Goal: Register for event/course

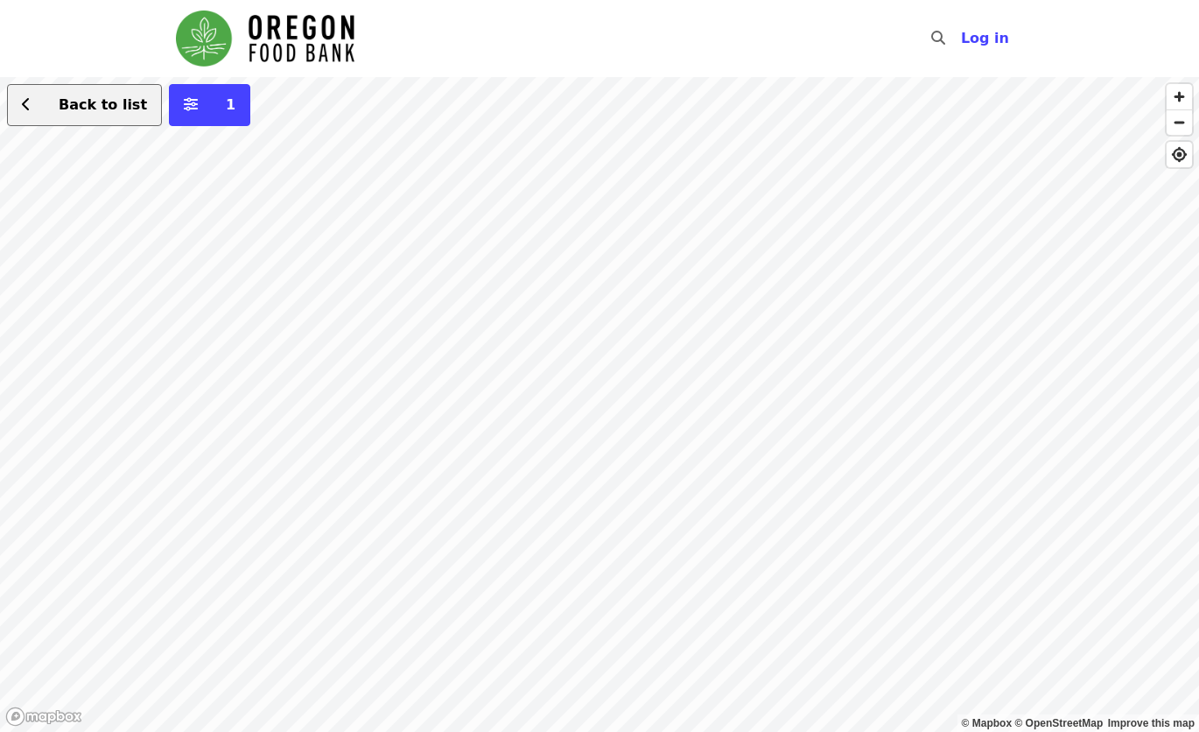
click at [99, 106] on span "Back to list" at bounding box center [103, 104] width 88 height 17
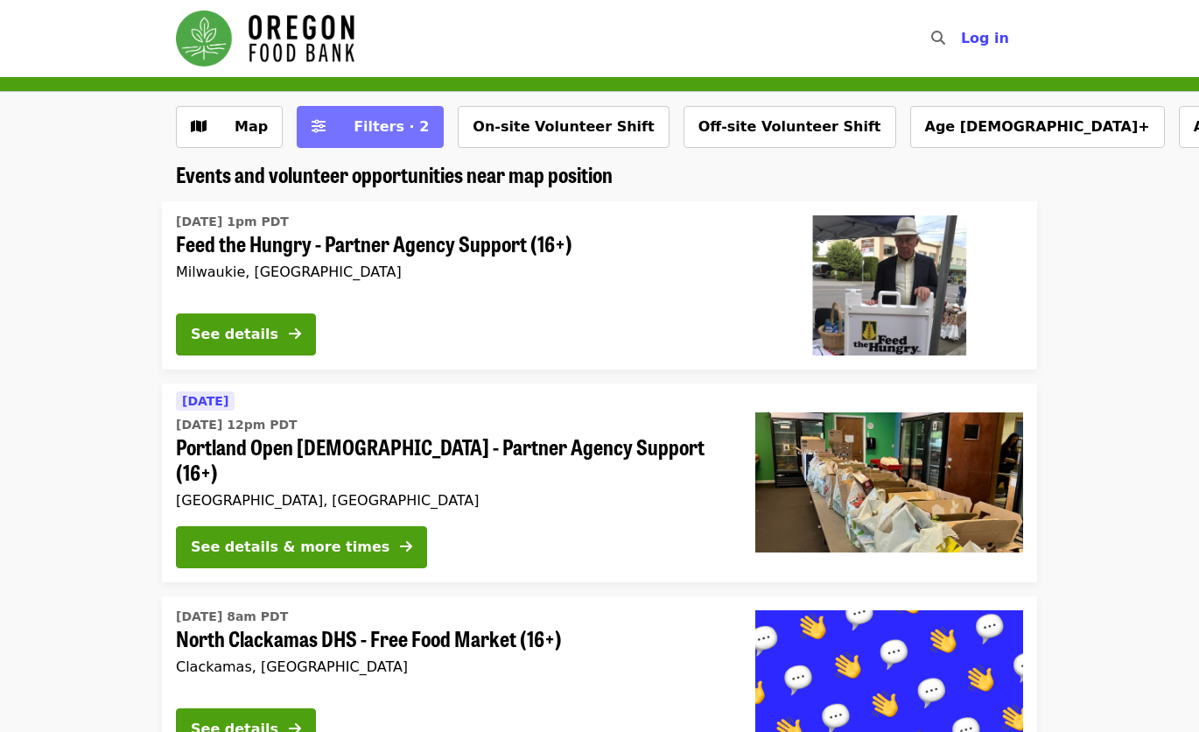
click at [314, 116] on span "Filters (2 selected)" at bounding box center [319, 126] width 14 height 21
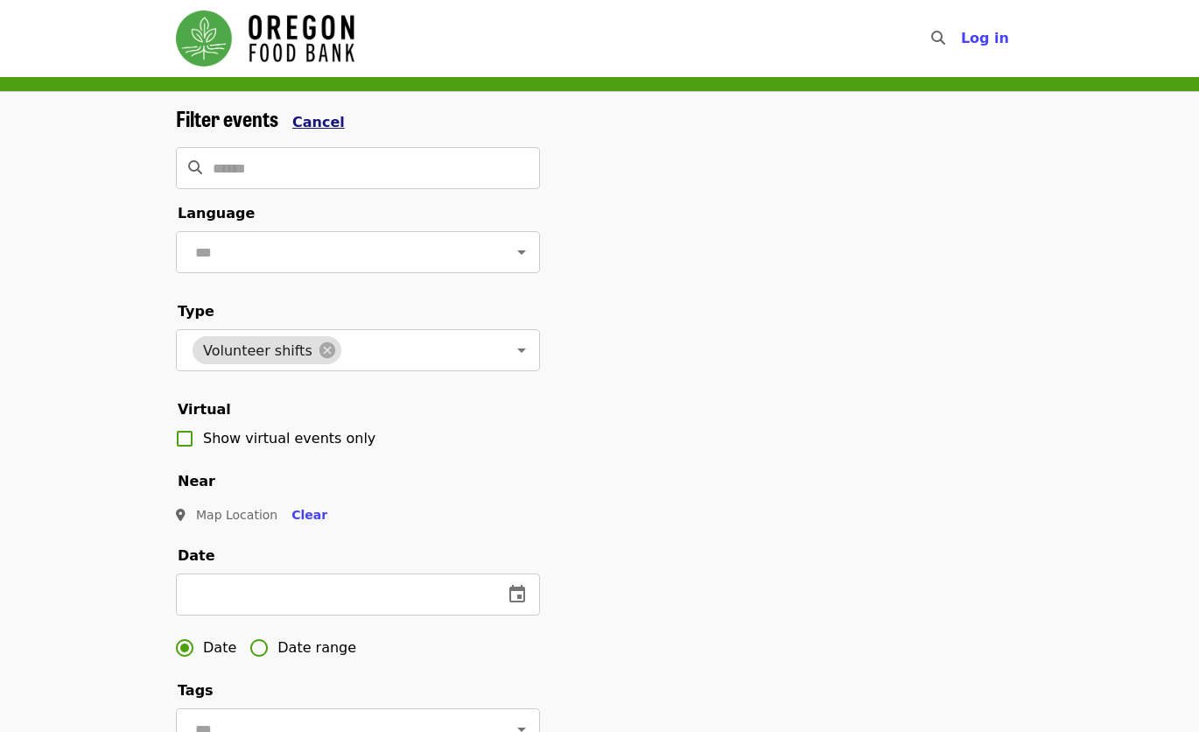
click at [314, 115] on span "Cancel" at bounding box center [318, 122] width 53 height 17
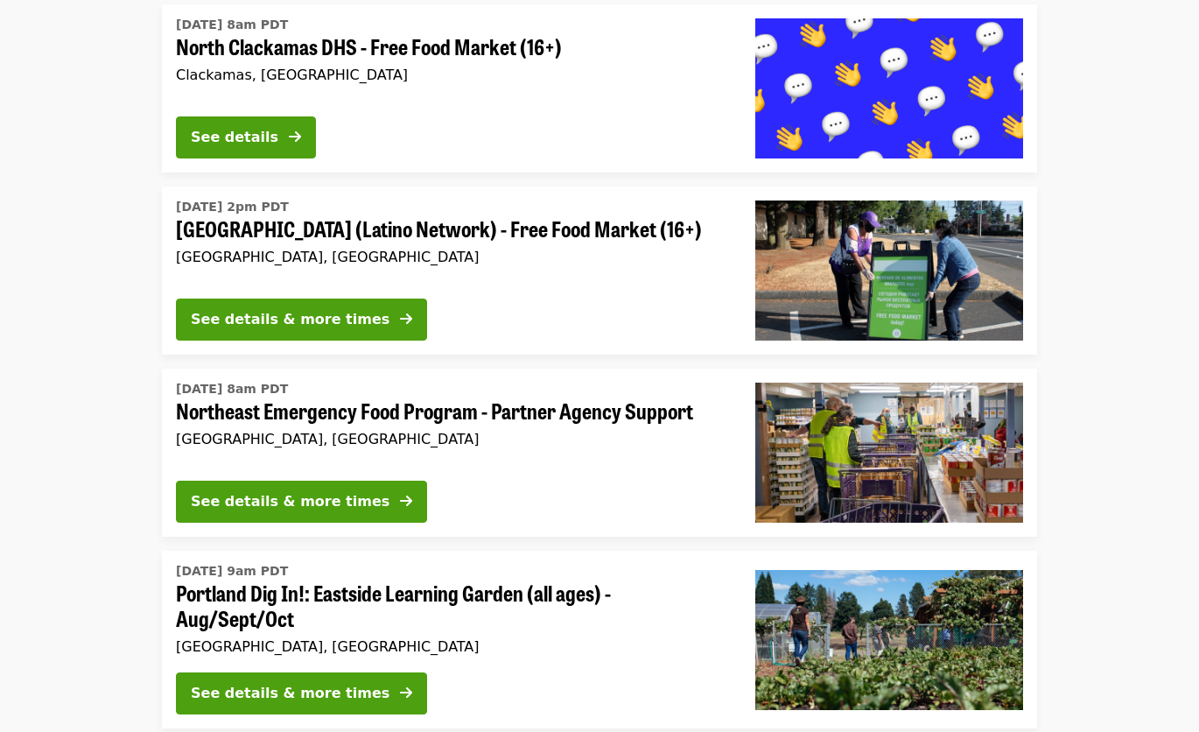
scroll to position [603, 0]
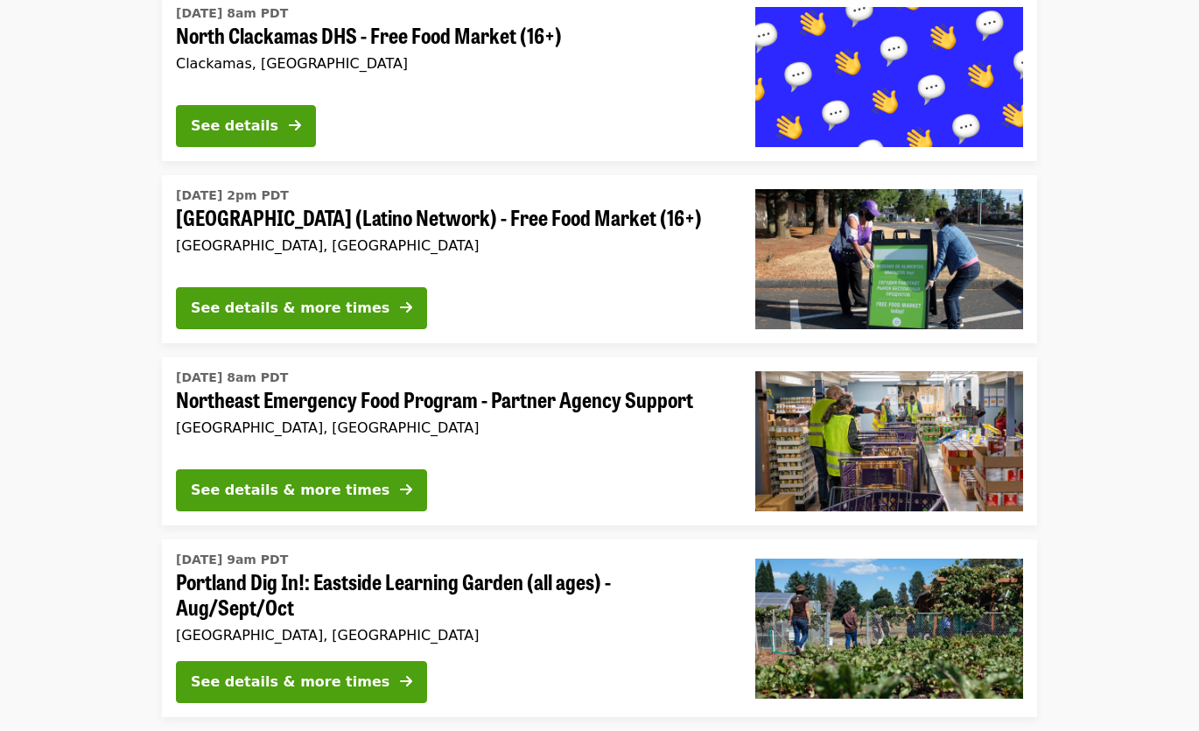
click at [419, 387] on span "Northeast Emergency Food Program - Partner Agency Support" at bounding box center [451, 399] width 551 height 25
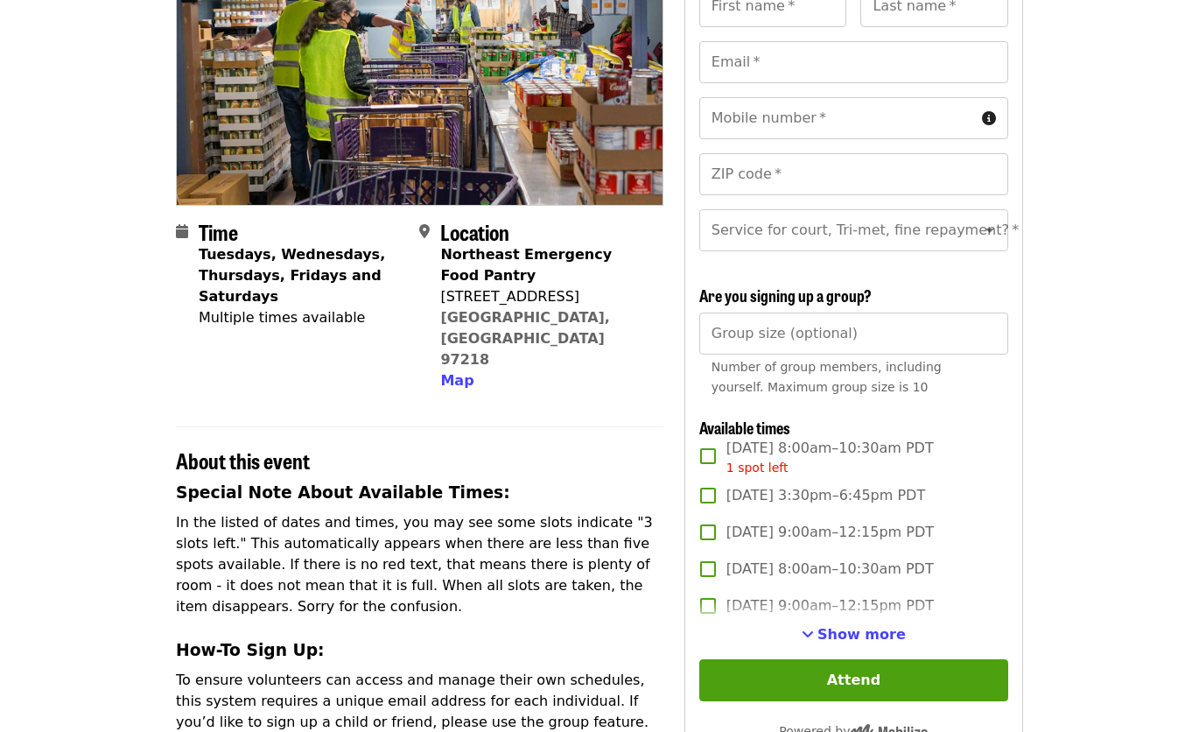
scroll to position [222, 0]
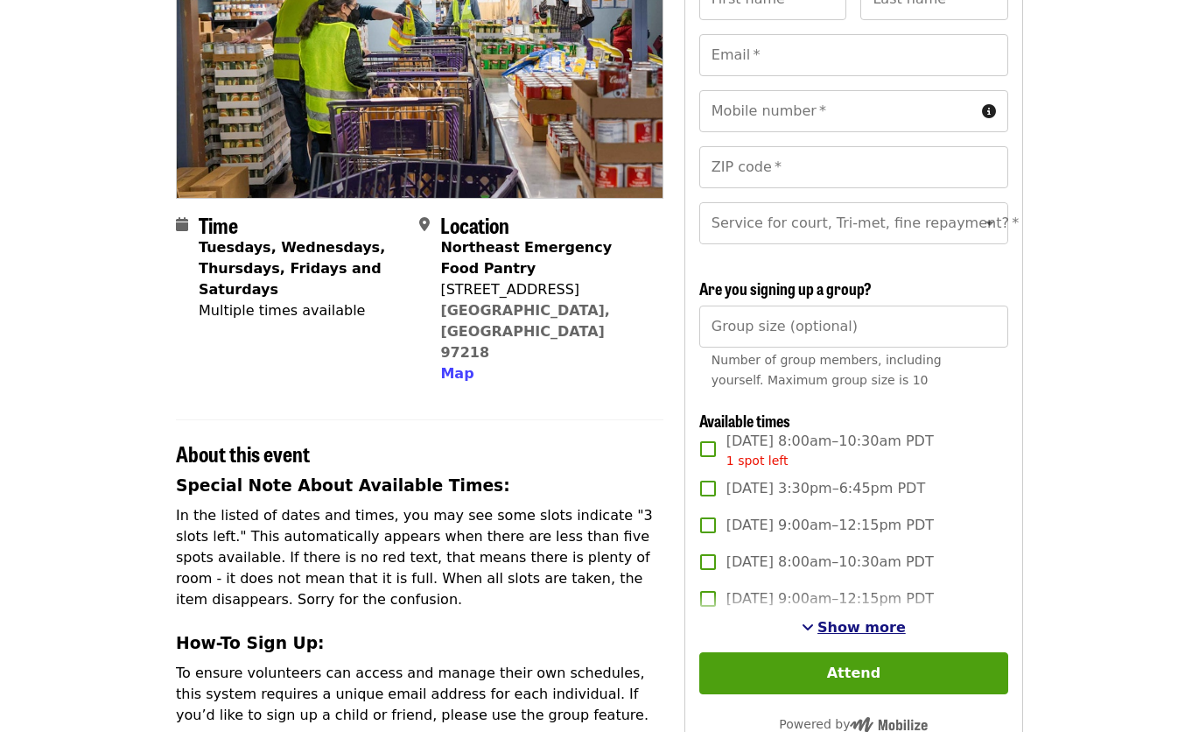
click at [851, 635] on span "Show more" at bounding box center [861, 627] width 88 height 17
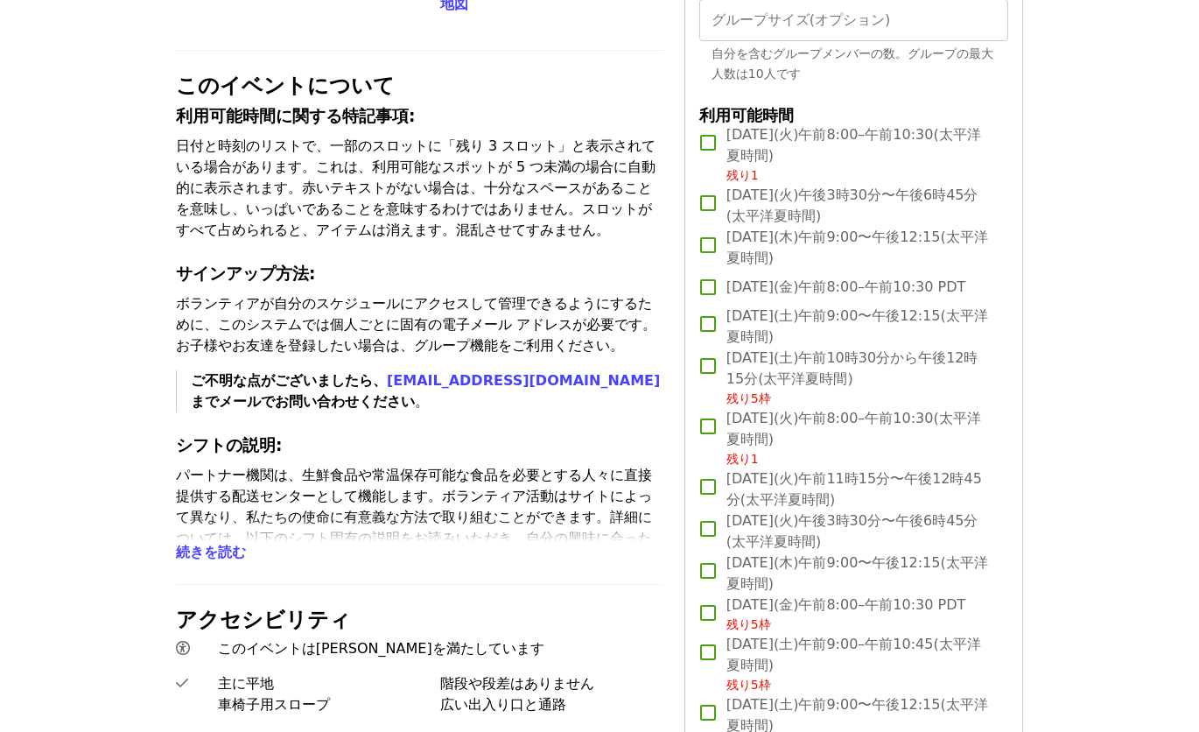
scroll to position [534, 0]
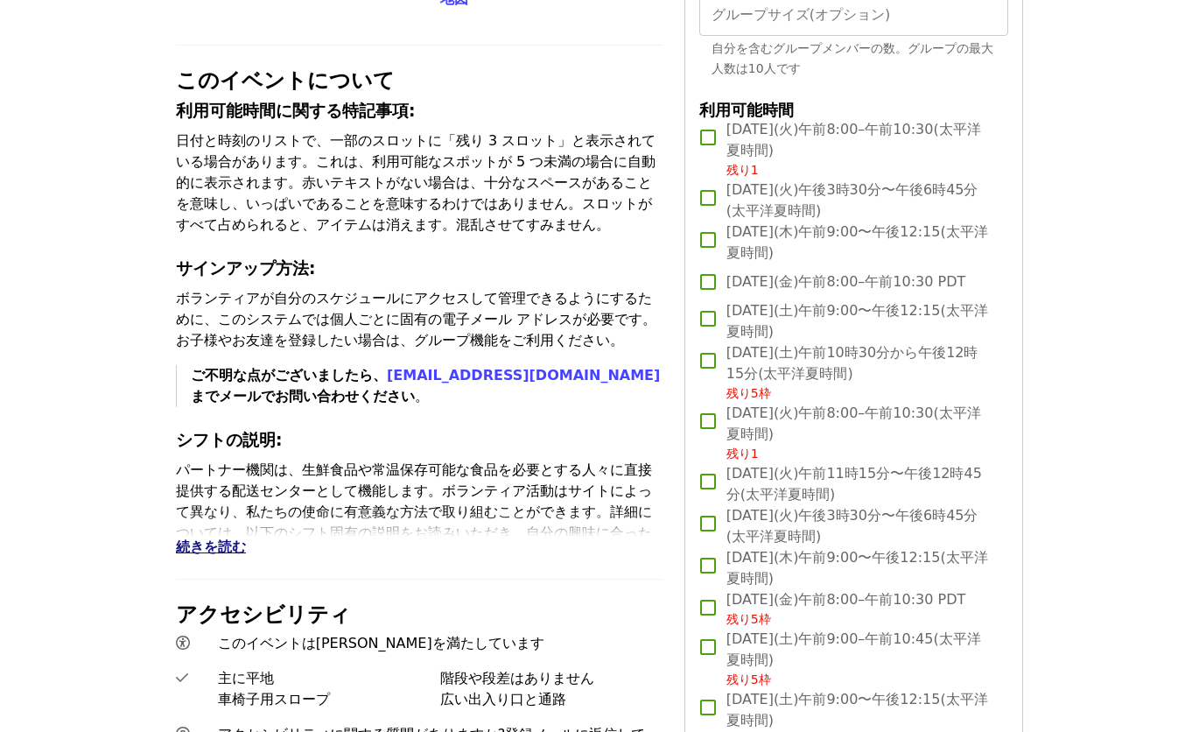
click at [202, 555] on span "続きを読む" at bounding box center [211, 546] width 70 height 17
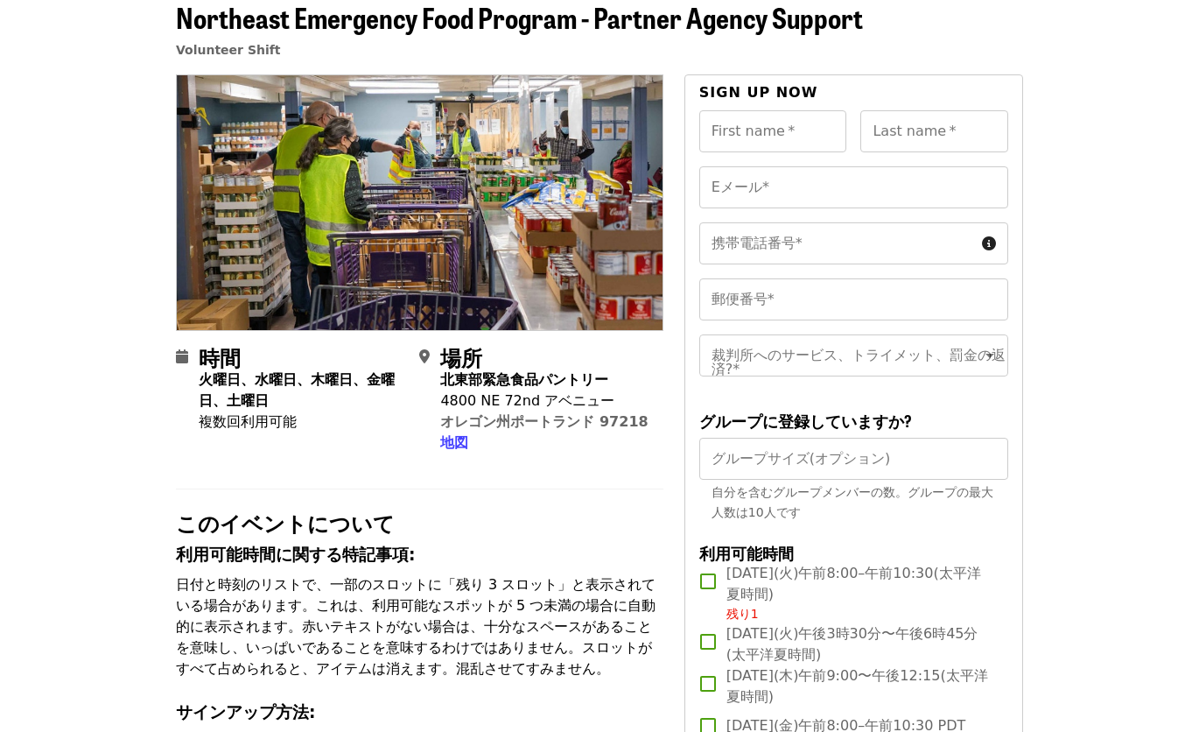
scroll to position [0, 0]
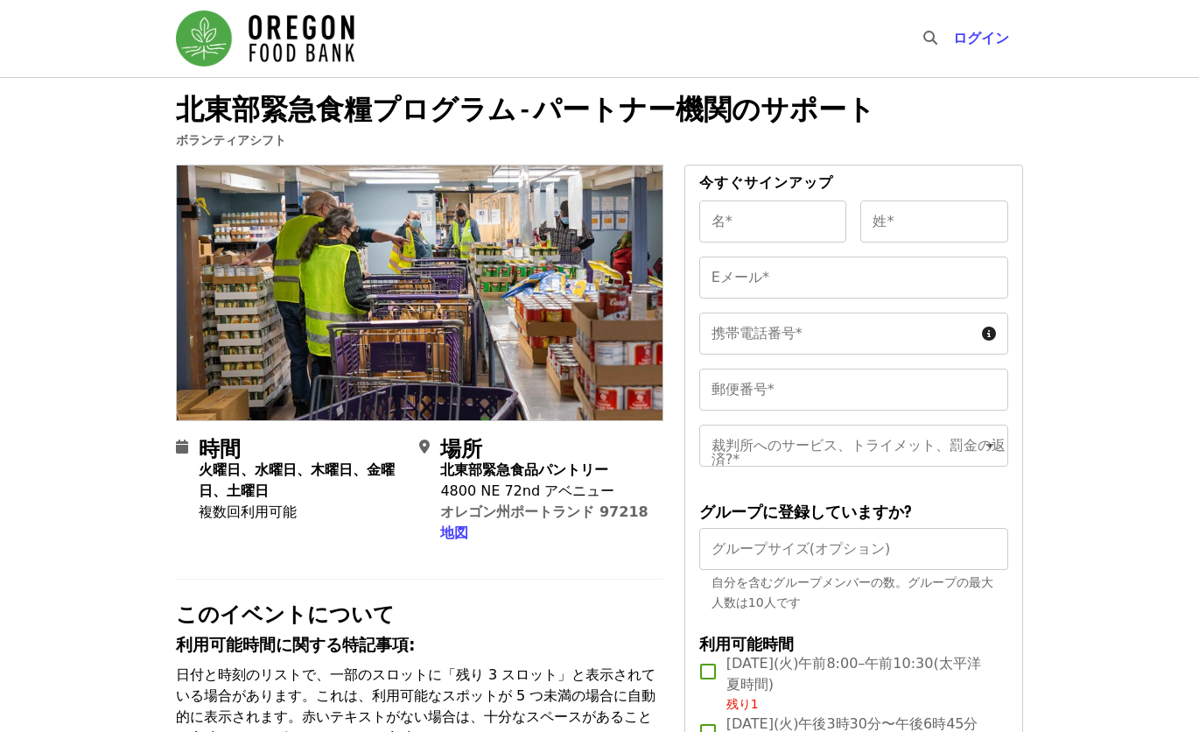
click at [341, 17] on img "メインナビゲーション" at bounding box center [265, 39] width 179 height 56
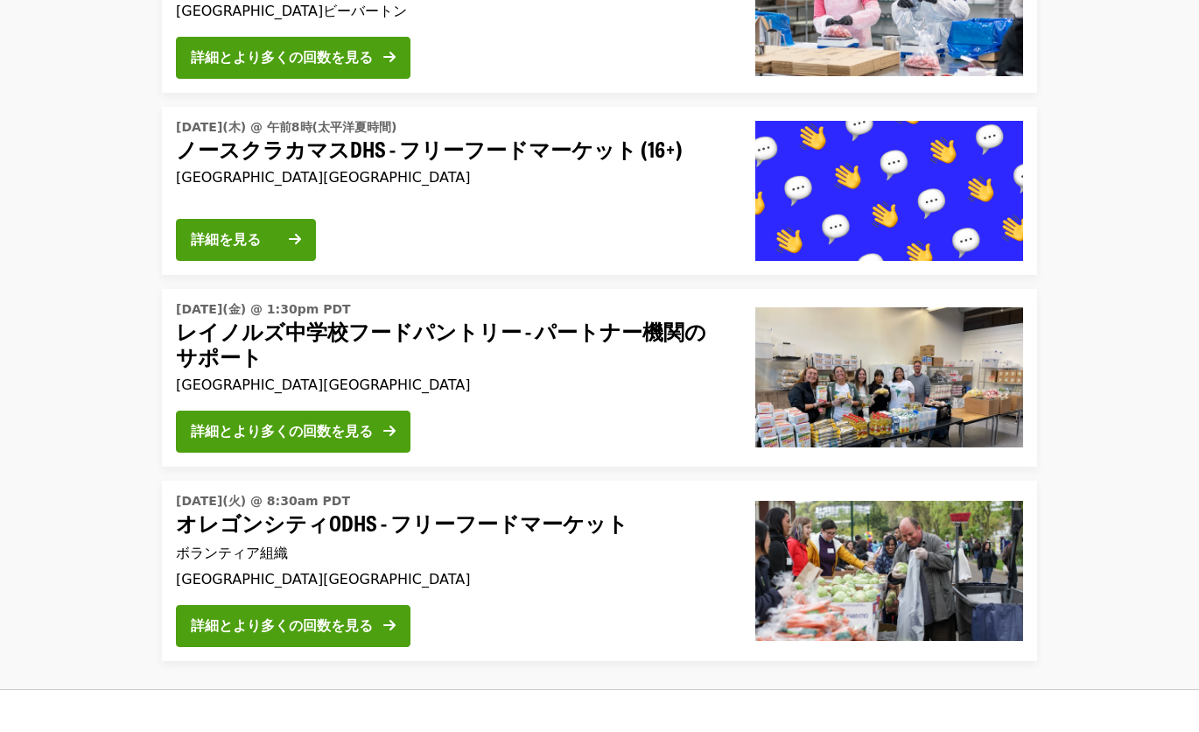
scroll to position [3614, 0]
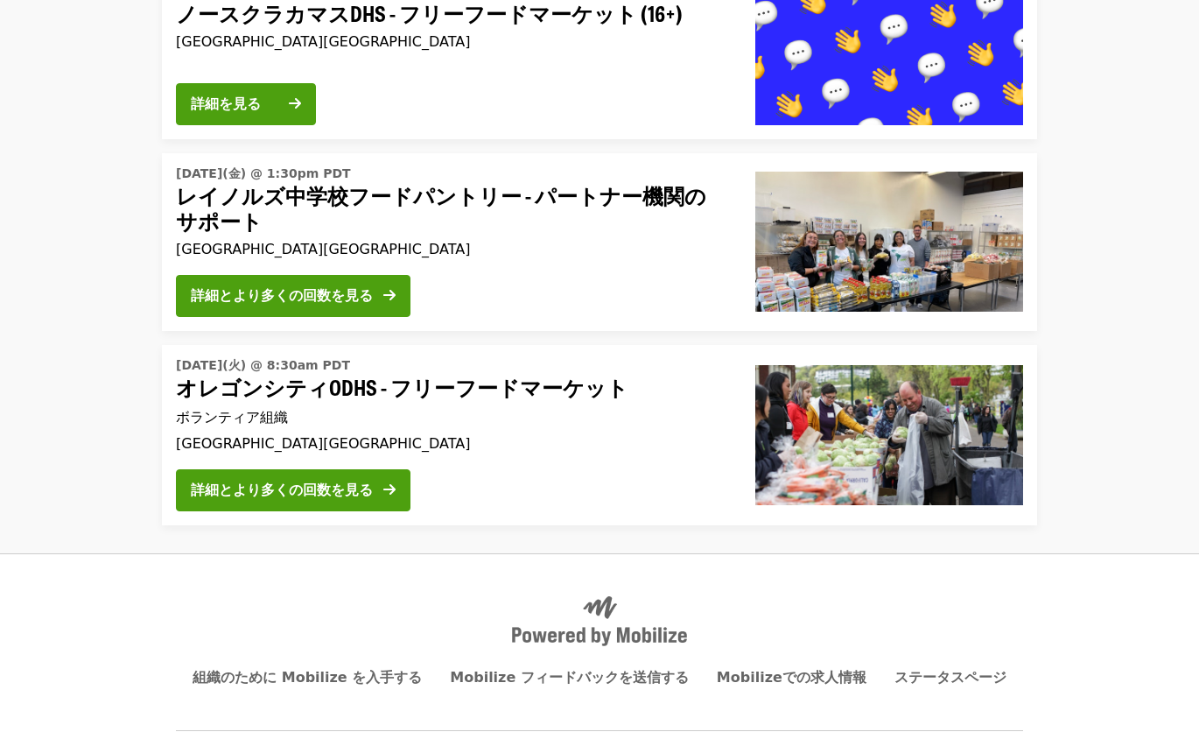
click at [595, 596] on img at bounding box center [599, 621] width 175 height 51
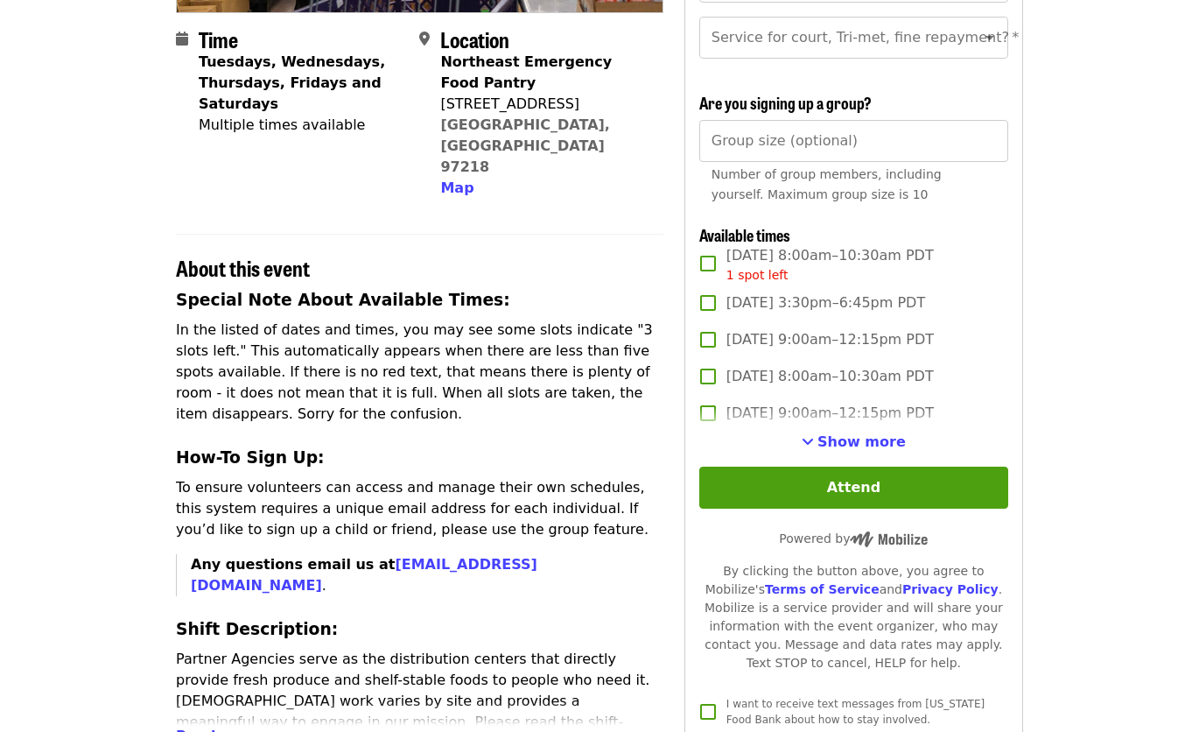
scroll to position [467, 0]
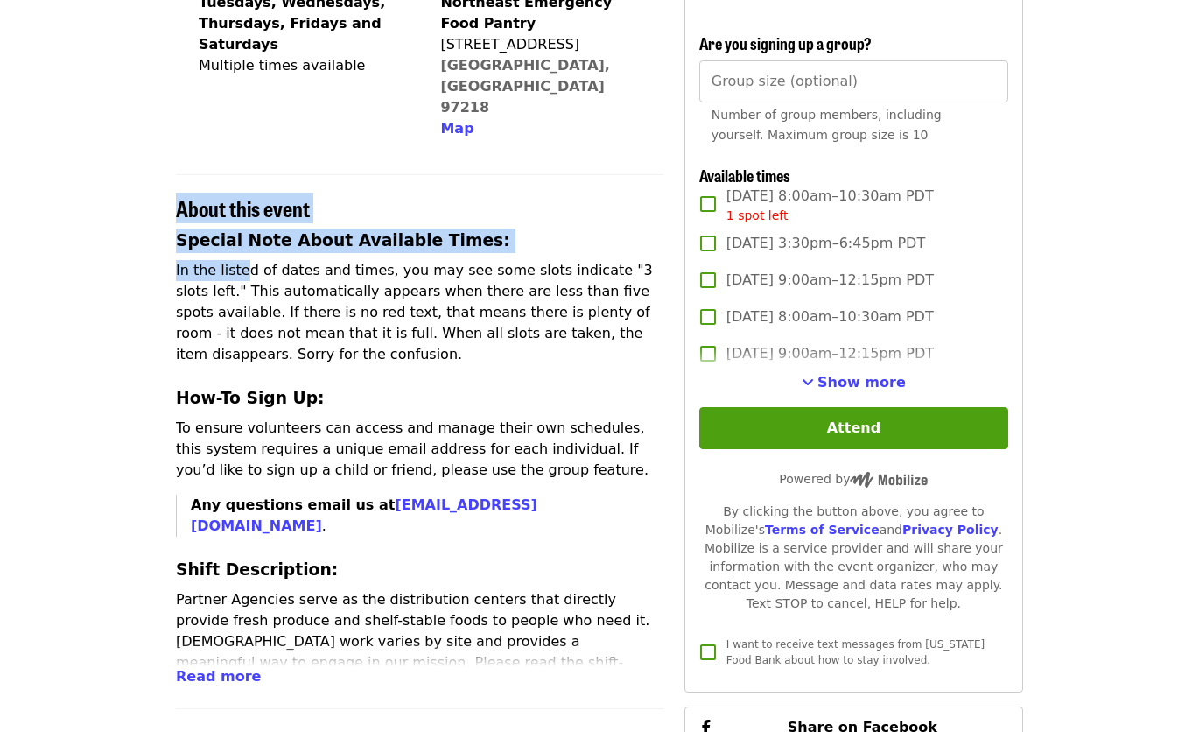
drag, startPoint x: 161, startPoint y: 164, endPoint x: 237, endPoint y: 224, distance: 97.2
click at [237, 224] on article "Northeast Emergency Food Program - Partner Agency Support Volunteer Shift Time …" at bounding box center [599, 501] width 1199 height 1783
click at [225, 668] on span "Read more" at bounding box center [218, 676] width 85 height 17
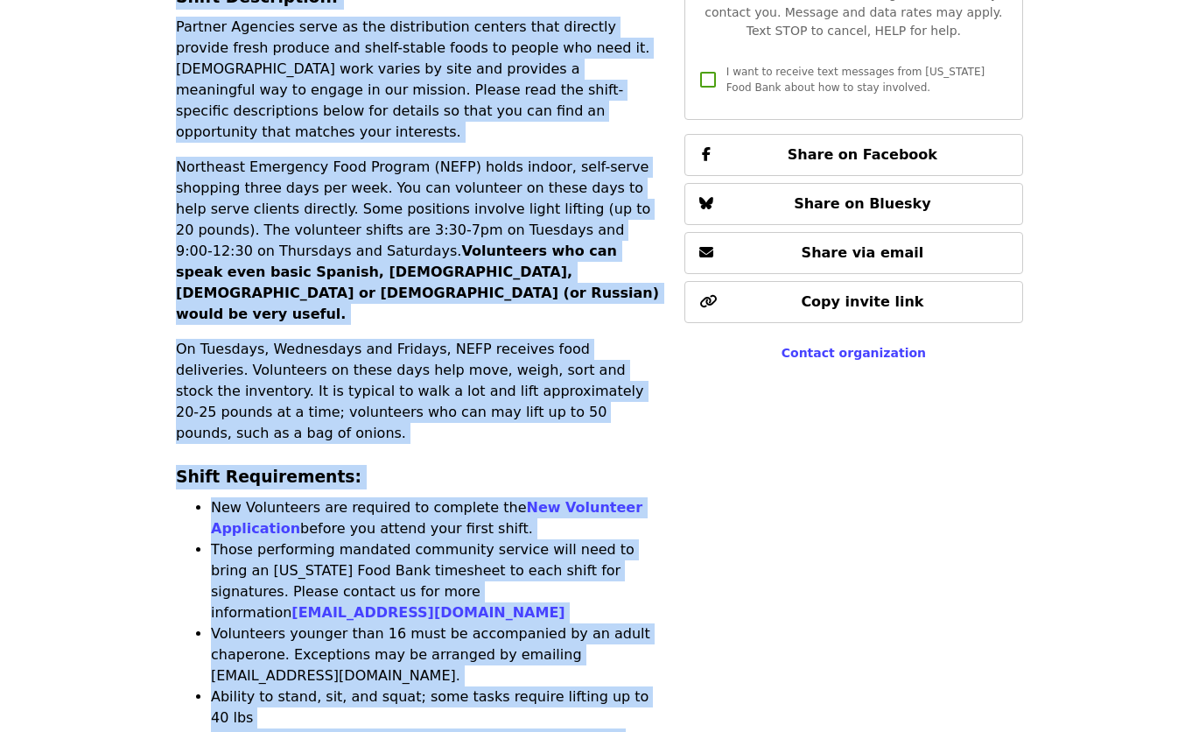
scroll to position [1269, 0]
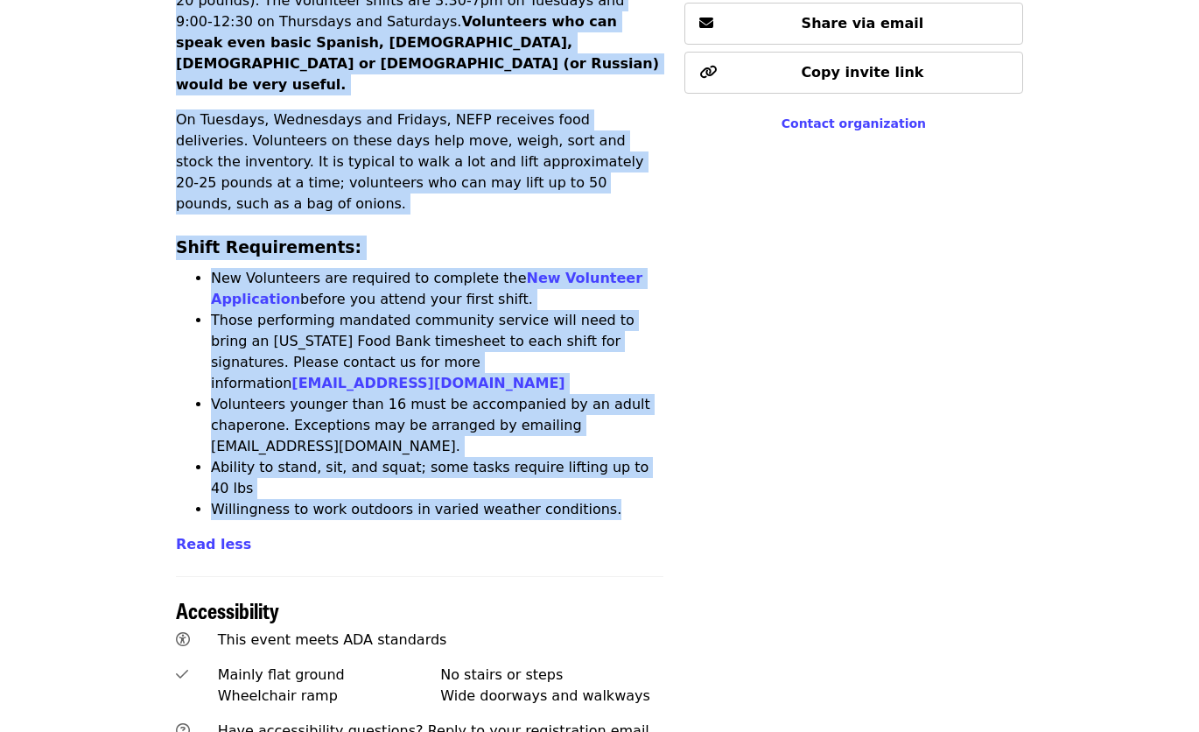
drag, startPoint x: 175, startPoint y: 161, endPoint x: 589, endPoint y: 294, distance: 434.7
click at [589, 294] on div "Time Tuesdays, Wednesdays, Thursdays, Fridays and Saturdays Multiple times avai…" at bounding box center [599, 78] width 875 height 2364
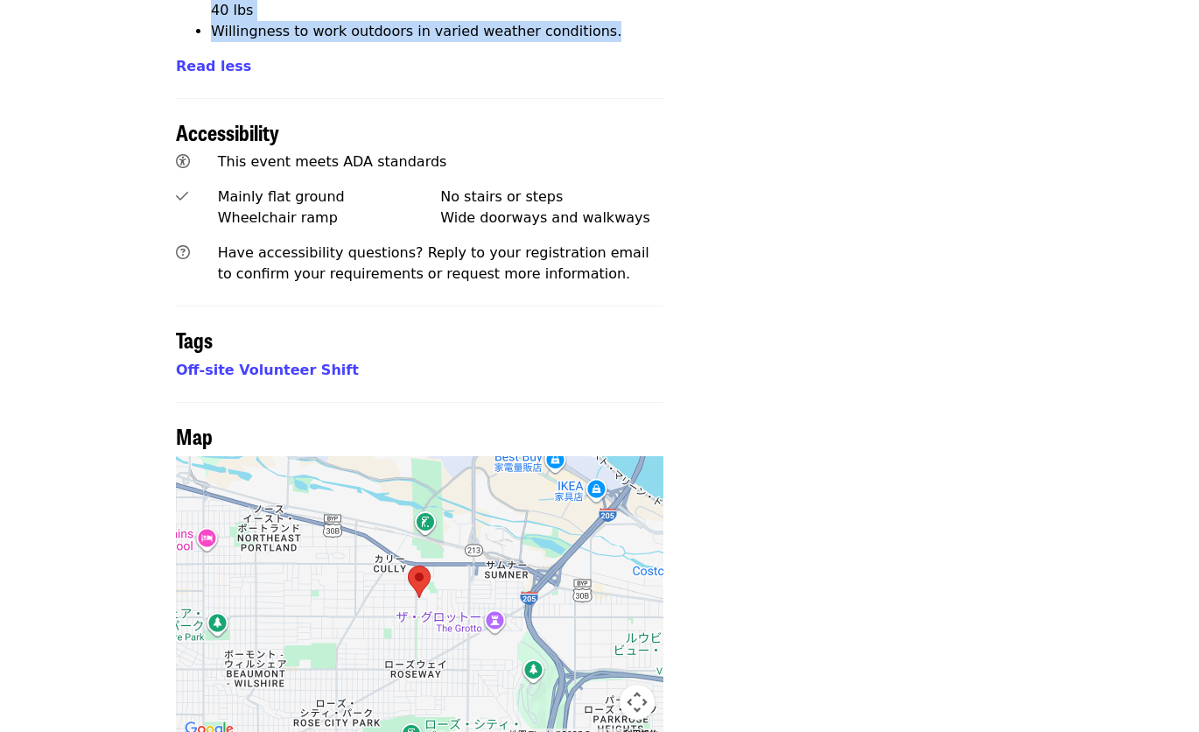
scroll to position [1810, 0]
